Goal: Task Accomplishment & Management: Use online tool/utility

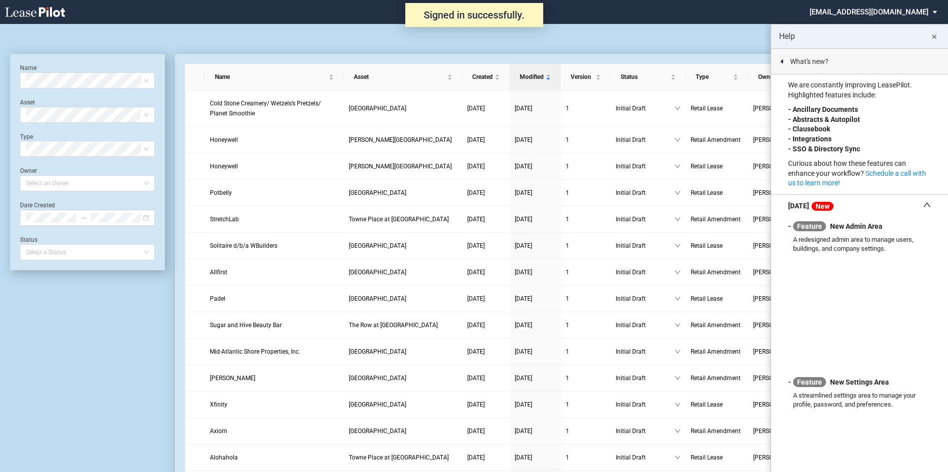
click at [864, 14] on md-select "nschechter@kleinenterprises.com Admin Area Settings Sign Out" at bounding box center [877, 11] width 137 height 22
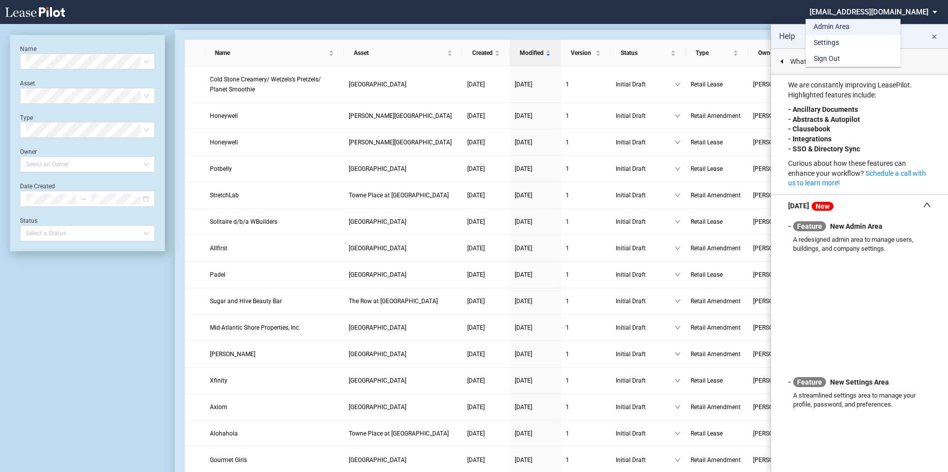
click at [857, 28] on md-option "Admin Area" at bounding box center [853, 27] width 95 height 16
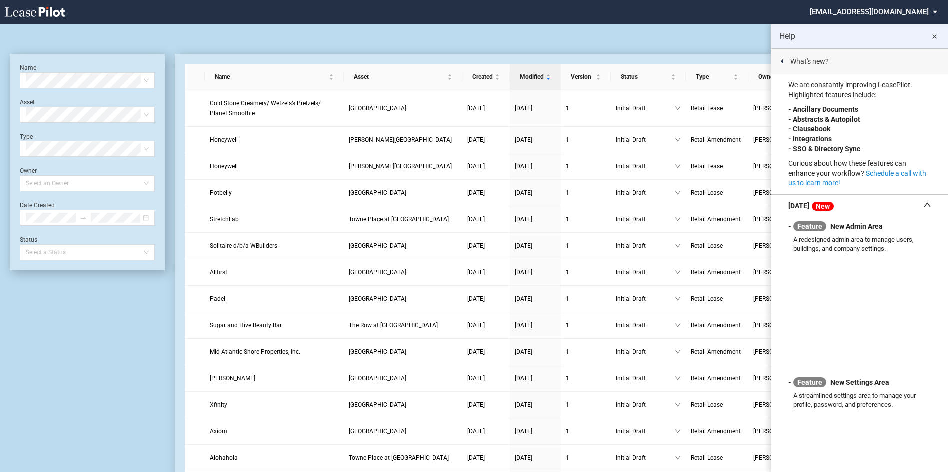
scroll to position [24, 0]
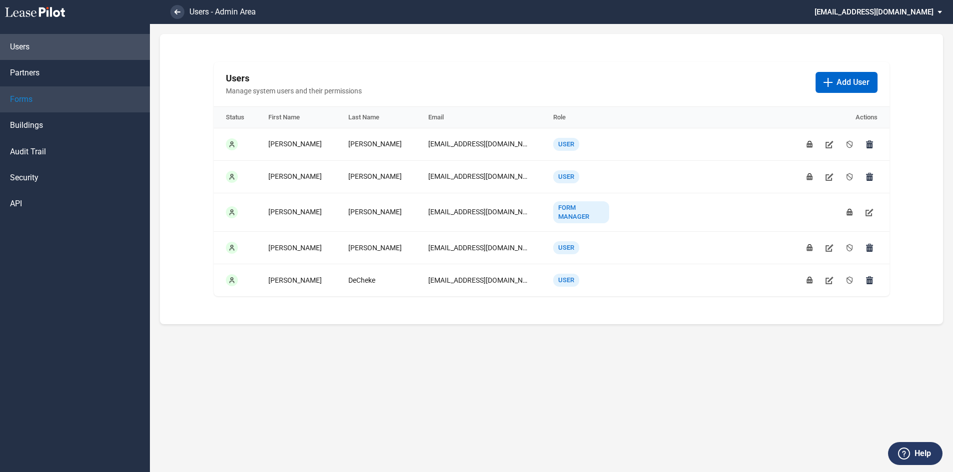
click at [39, 100] on link "Forms" at bounding box center [75, 99] width 150 height 26
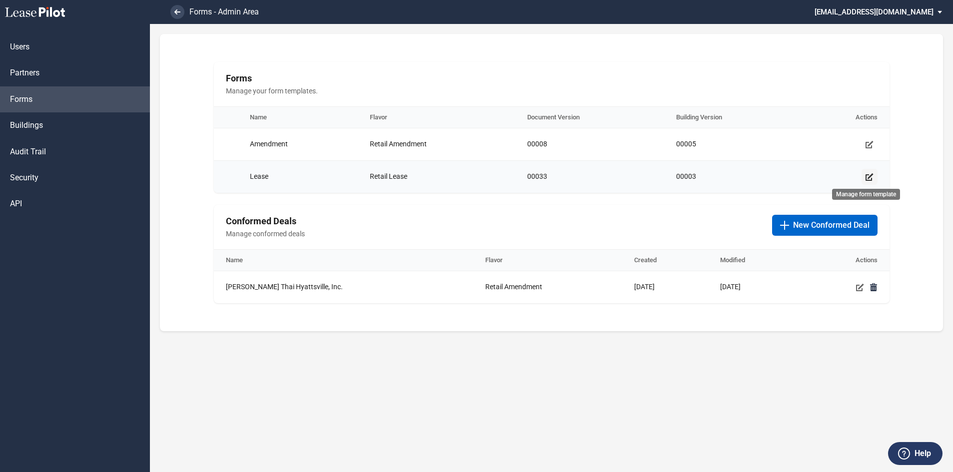
click at [869, 175] on icon "Manage form template" at bounding box center [870, 177] width 8 height 8
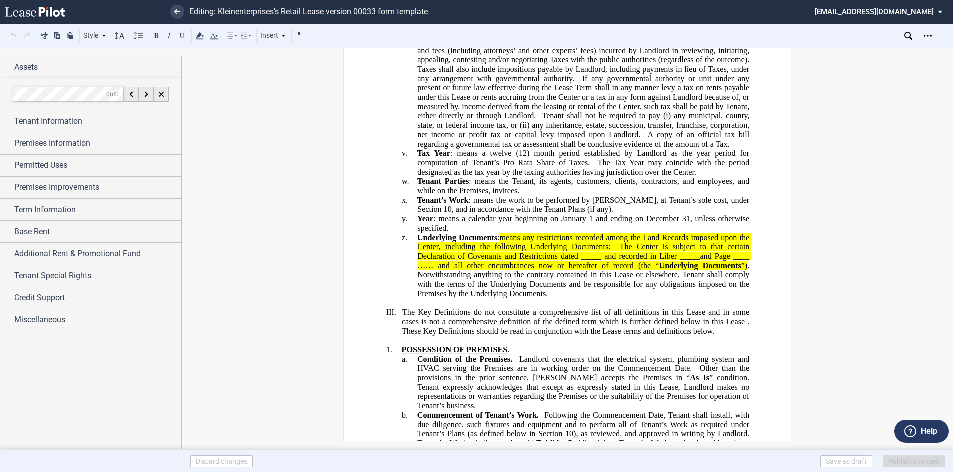
scroll to position [1550, 0]
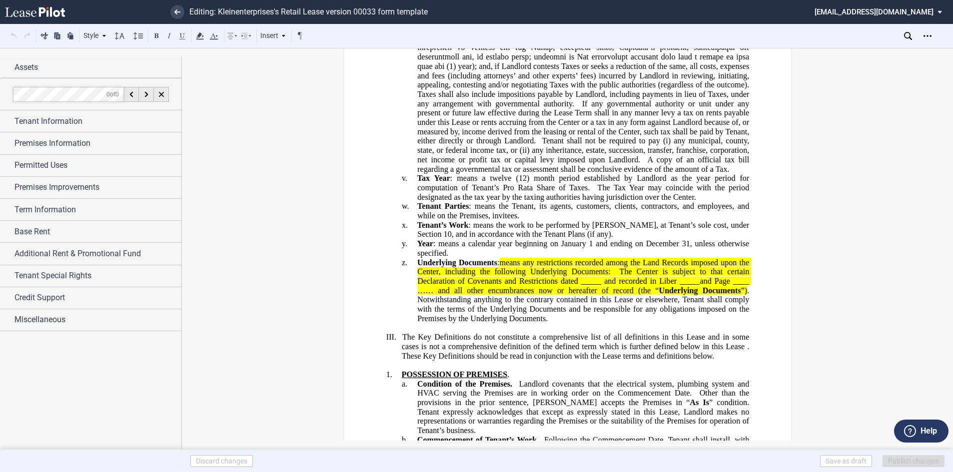
click at [559, 323] on p "z. Underlying Documents : means any restrictions recorded among the Land Record…" at bounding box center [583, 290] width 332 height 65
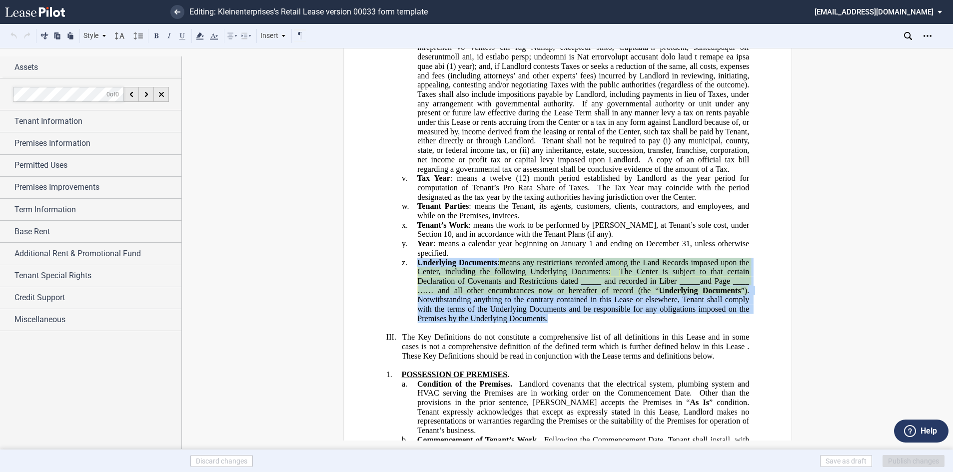
drag, startPoint x: 545, startPoint y: 326, endPoint x: 416, endPoint y: 284, distance: 135.8
click at [417, 284] on p "z. Underlying Documents : means any restrictions recorded among the Land Record…" at bounding box center [583, 290] width 332 height 65
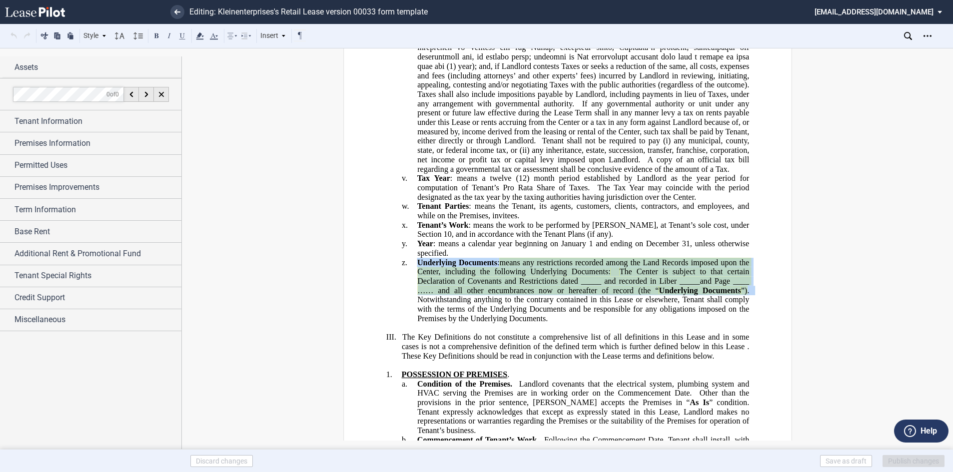
click at [546, 333] on p "﻿" at bounding box center [567, 327] width 363 height 9
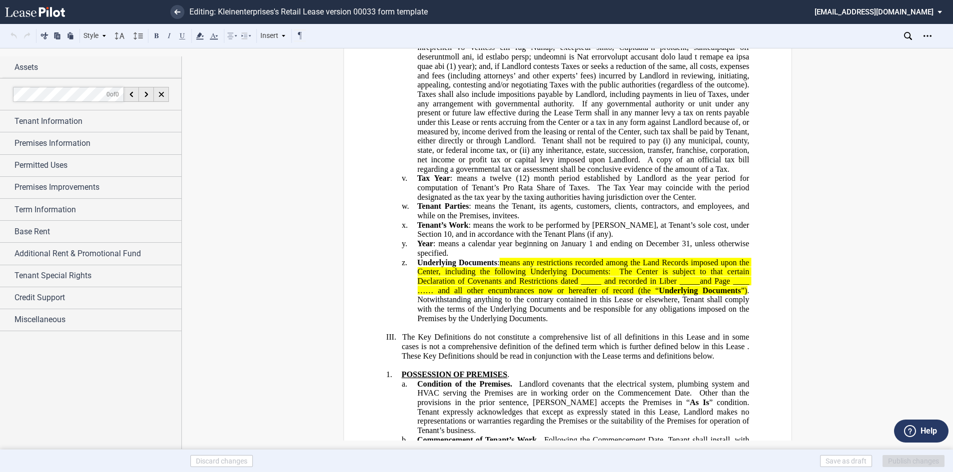
click at [550, 323] on p "z. Underlying Documents : means any restrictions recorded among the Land Record…" at bounding box center [583, 290] width 332 height 65
click at [736, 326] on p "﻿" at bounding box center [567, 327] width 363 height 9
click at [653, 295] on span "The Center is subject to that certain Declaration of Covenants and Restrictions…" at bounding box center [584, 280] width 334 height 27
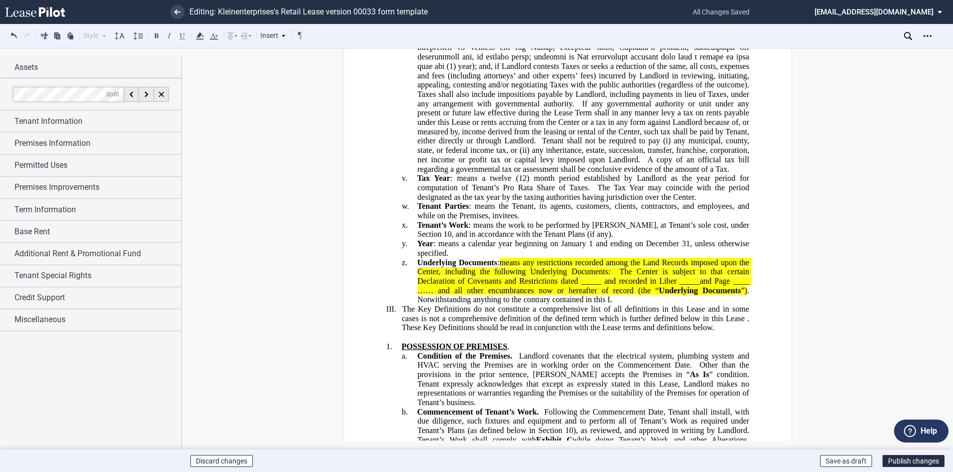
drag, startPoint x: 621, startPoint y: 319, endPoint x: 611, endPoint y: 320, distance: 10.0
click at [611, 305] on p "z. Underlying Documents : means any restrictions recorded among the Land Record…" at bounding box center [583, 281] width 332 height 47
click at [609, 304] on span "Notwithstanding anything to the contrary contained in this L" at bounding box center [514, 299] width 195 height 9
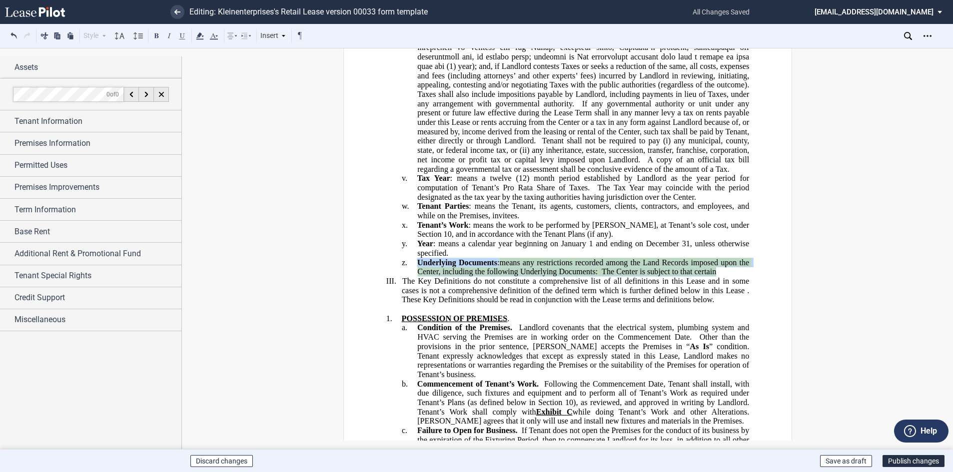
drag, startPoint x: 726, startPoint y: 286, endPoint x: 412, endPoint y: 286, distance: 313.5
click at [417, 276] on p "z. Underlying Documents : means any restrictions recorded among the Land Record…" at bounding box center [583, 267] width 332 height 18
click at [717, 276] on p "z. Underlying Documents : means any restrictions recorded among the Land Record…" at bounding box center [583, 267] width 332 height 18
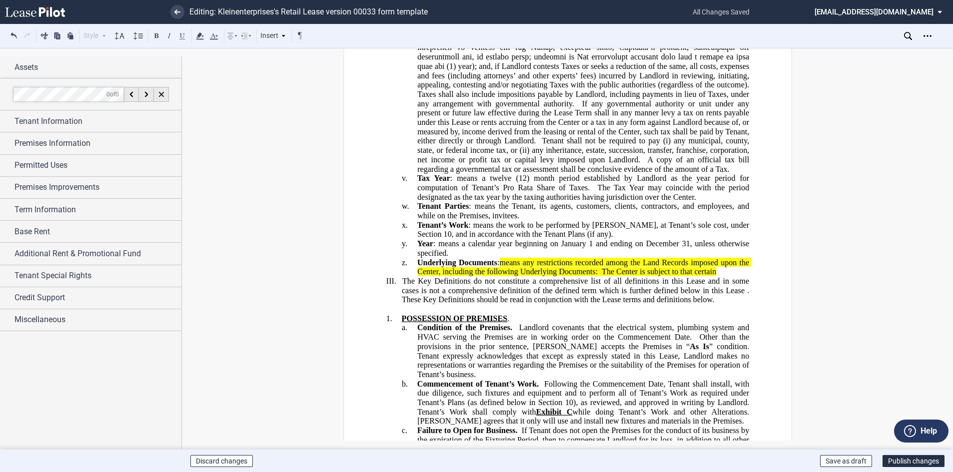
click at [717, 276] on p "z. Underlying Documents : means any restrictions recorded among the Land Record…" at bounding box center [583, 267] width 332 height 18
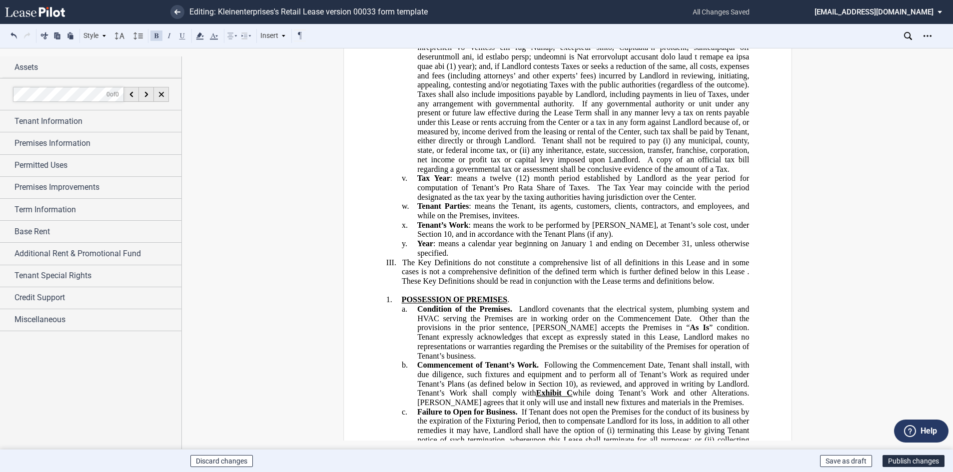
scroll to position [1800, 0]
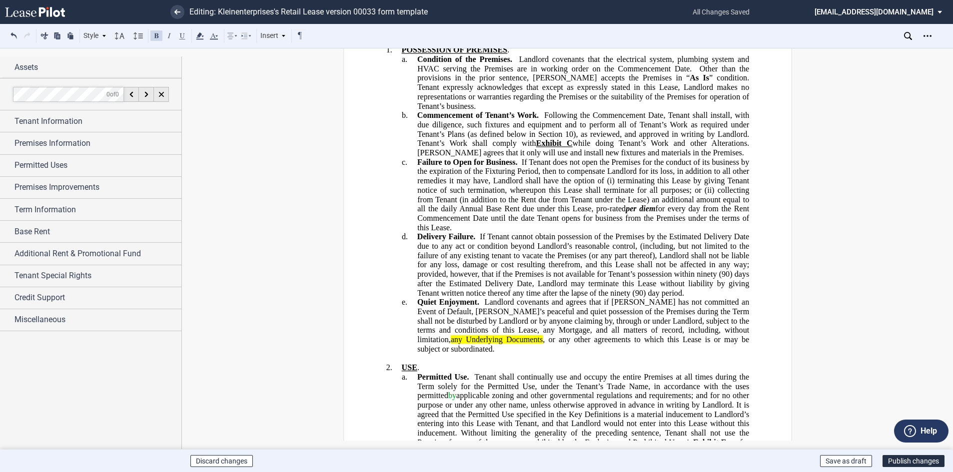
click at [542, 339] on span "any Underlying Documents" at bounding box center [496, 339] width 92 height 9
click at [454, 347] on span ", or any other agreements to which this Lease is or may be subject or subordina…" at bounding box center [584, 344] width 334 height 18
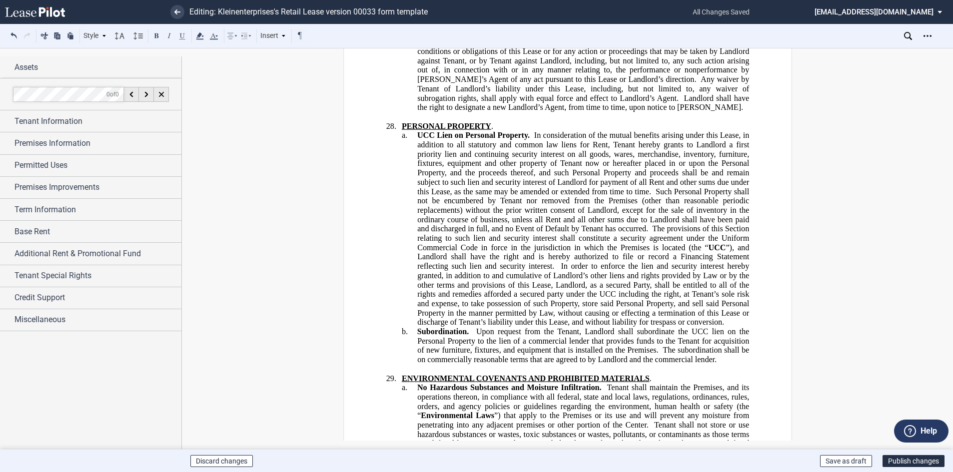
scroll to position [16450, 0]
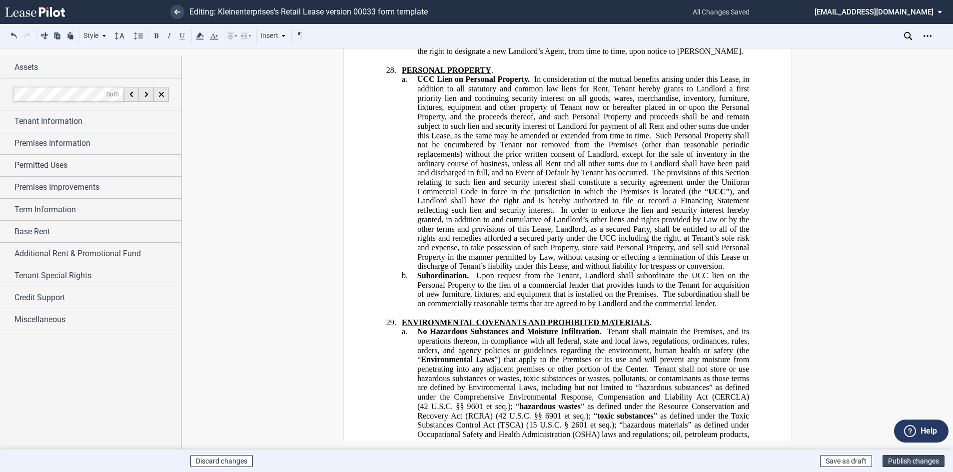
click at [913, 462] on button "Publish changes" at bounding box center [914, 461] width 62 height 12
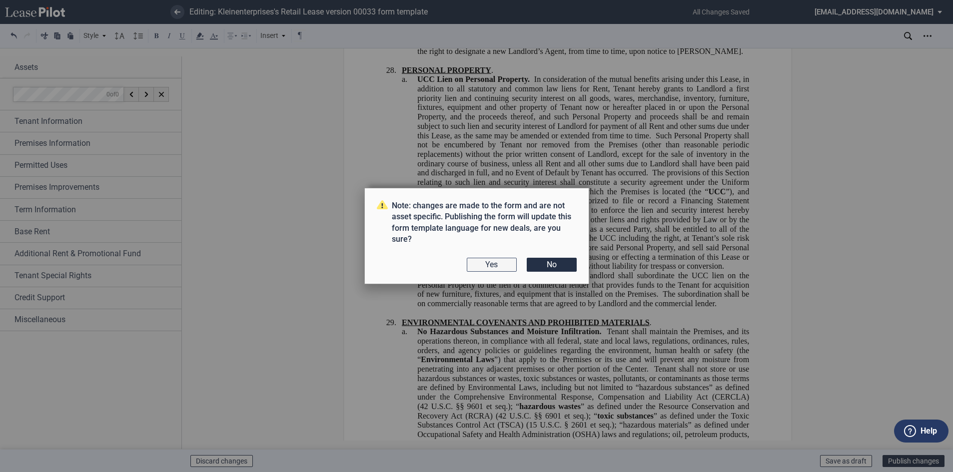
click at [486, 262] on button "Yes" at bounding box center [492, 265] width 50 height 14
